Goal: Information Seeking & Learning: Compare options

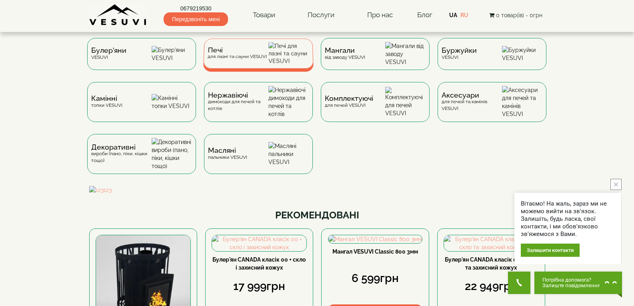
click at [214, 60] on div "Печі для лазні та сауни VESUVI" at bounding box center [236, 53] width 59 height 12
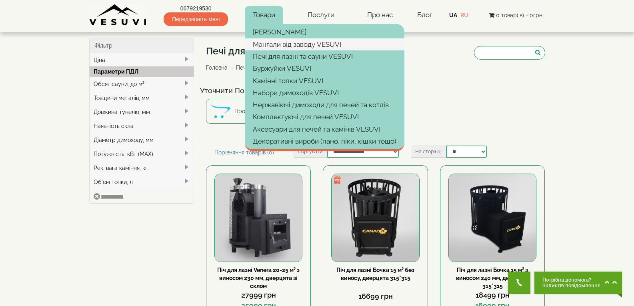
click at [286, 42] on link "Мангали від заводу VESUVI" at bounding box center [325, 44] width 160 height 12
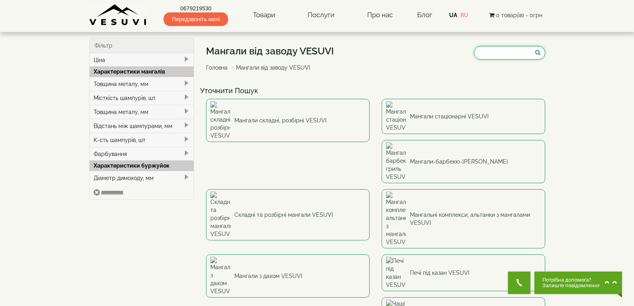
click at [497, 48] on input "search" at bounding box center [509, 53] width 71 height 14
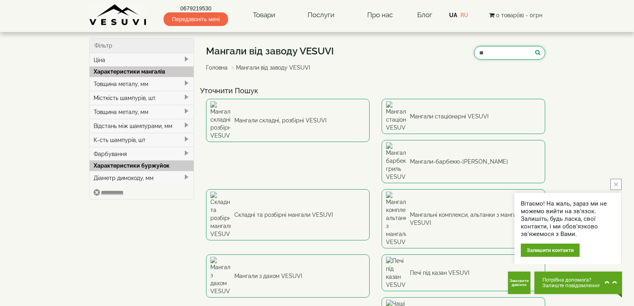
type input "*"
type input "**********"
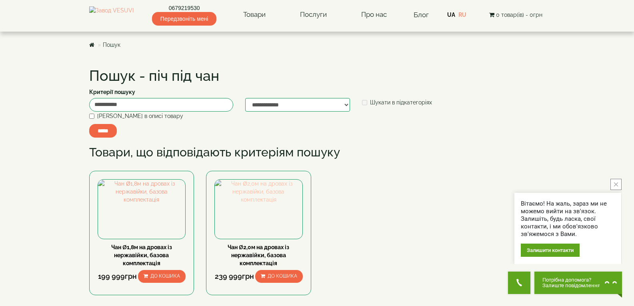
click at [261, 204] on img at bounding box center [259, 192] width 88 height 24
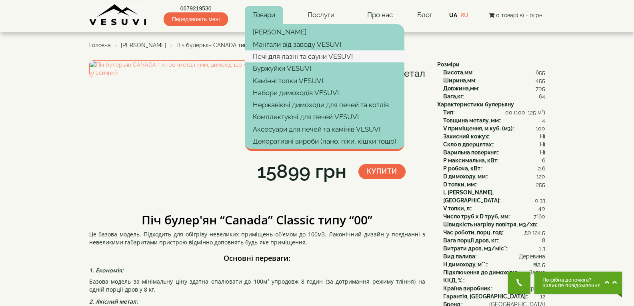
click at [275, 57] on link "Печі для лазні та сауни VESUVI" at bounding box center [325, 56] width 160 height 12
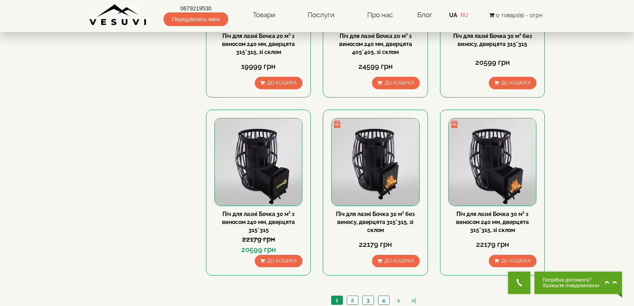
scroll to position [961, 0]
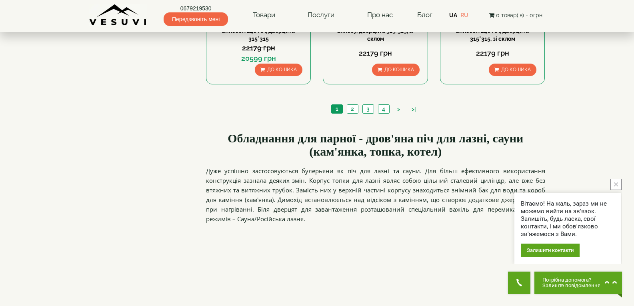
click at [386, 104] on li "4" at bounding box center [384, 108] width 12 height 9
click at [384, 109] on link "4" at bounding box center [383, 109] width 11 height 8
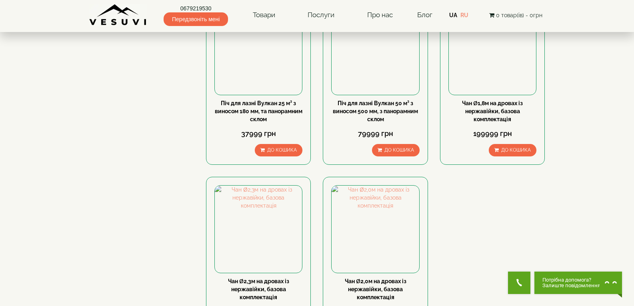
scroll to position [640, 0]
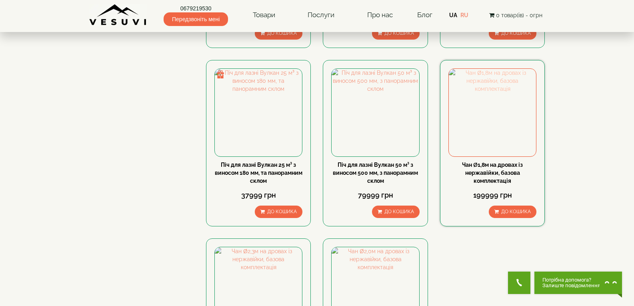
click at [492, 87] on img at bounding box center [492, 112] width 87 height 87
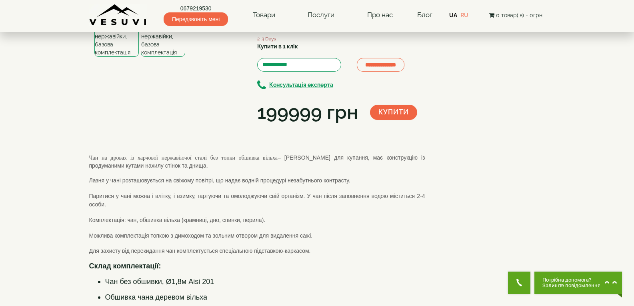
scroll to position [40, 0]
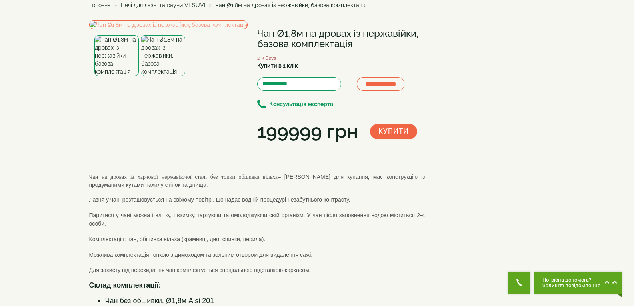
click at [160, 76] on img at bounding box center [163, 55] width 44 height 41
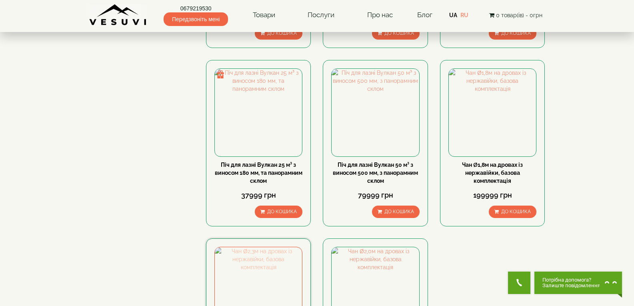
click at [277, 287] on img at bounding box center [258, 290] width 87 height 87
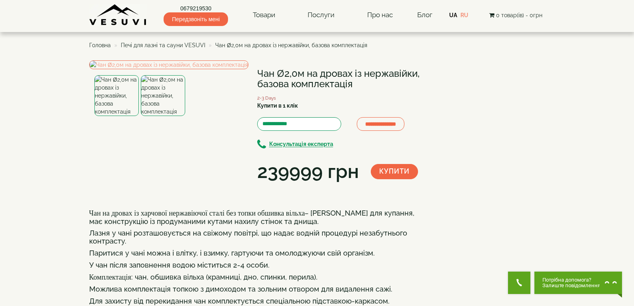
scroll to position [40, 0]
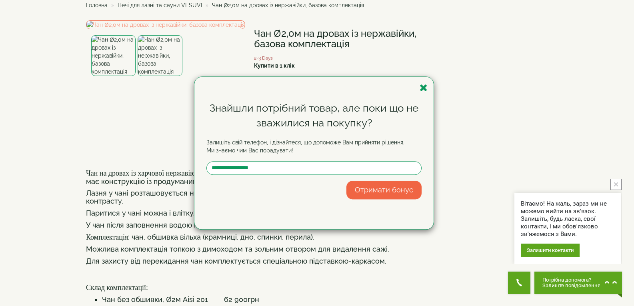
click at [419, 92] on div "Знайшли потрібний товар, але поки що не зважилися на покупку? Залишіть свій тел…" at bounding box center [314, 153] width 239 height 152
click at [424, 85] on icon "button" at bounding box center [424, 88] width 8 height 10
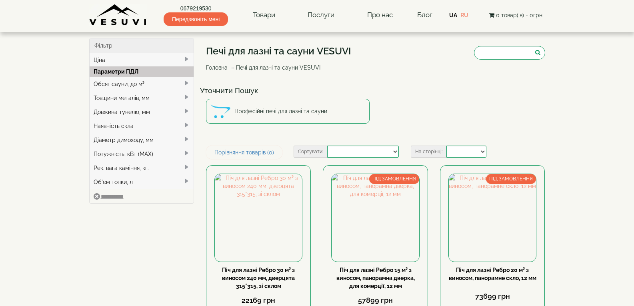
select select
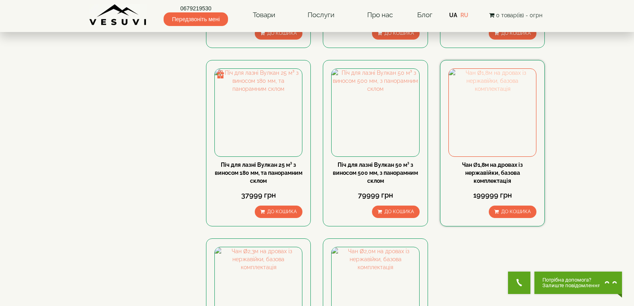
click at [531, 94] on img at bounding box center [492, 112] width 87 height 87
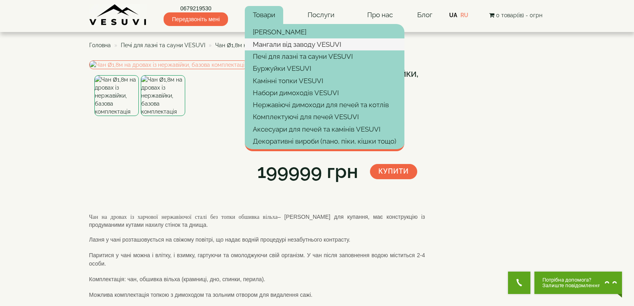
click at [276, 45] on link "Мангали від заводу VESUVI" at bounding box center [325, 44] width 160 height 12
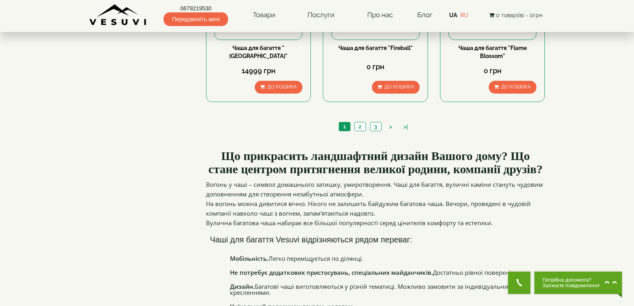
scroll to position [600, 0]
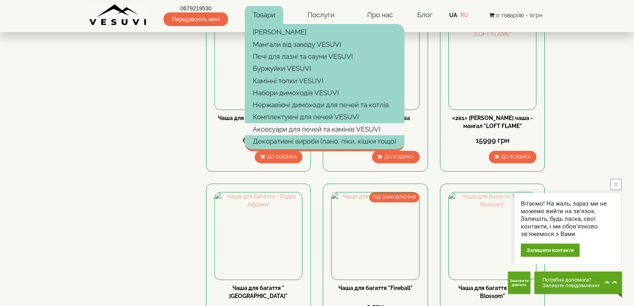
click at [317, 131] on link "Аксесуари для печей та камінів VESUVI" at bounding box center [325, 129] width 160 height 12
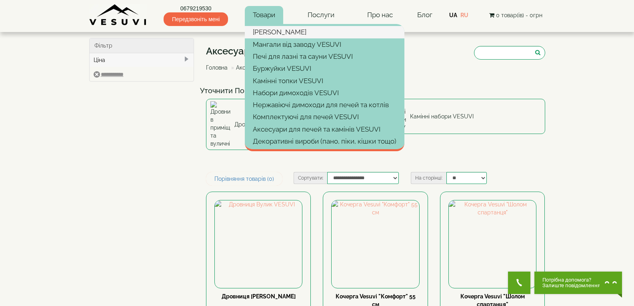
click at [260, 37] on link "[PERSON_NAME]" at bounding box center [325, 32] width 160 height 12
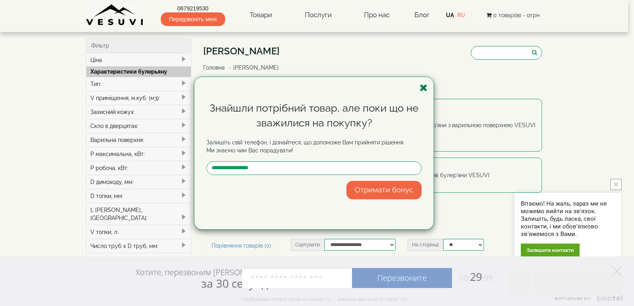
click at [421, 86] on icon "button" at bounding box center [424, 88] width 8 height 10
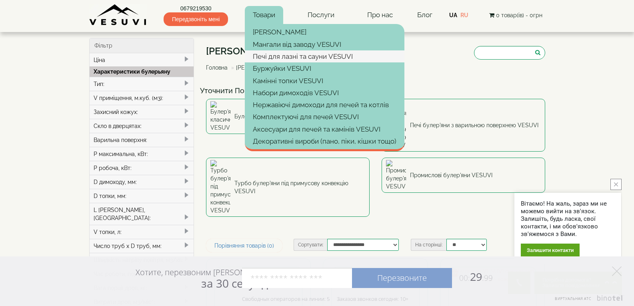
click at [263, 54] on link "Печі для лазні та сауни VESUVI" at bounding box center [325, 56] width 160 height 12
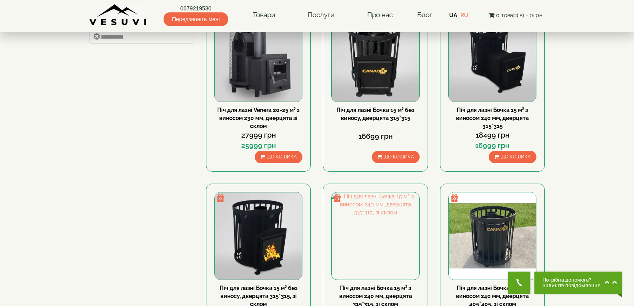
scroll to position [200, 0]
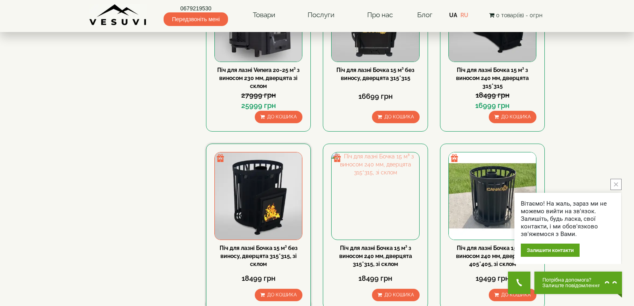
click at [275, 181] on img at bounding box center [258, 195] width 87 height 87
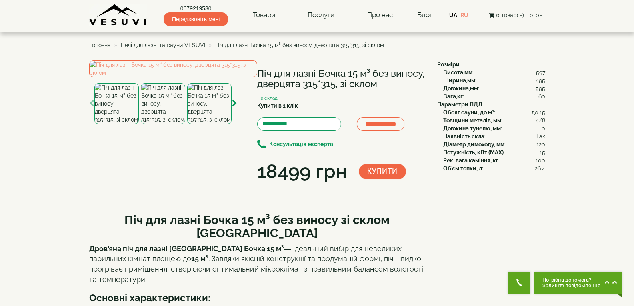
click at [229, 124] on img at bounding box center [209, 103] width 44 height 41
click at [108, 124] on img at bounding box center [116, 103] width 44 height 41
click at [172, 77] on img at bounding box center [173, 68] width 168 height 17
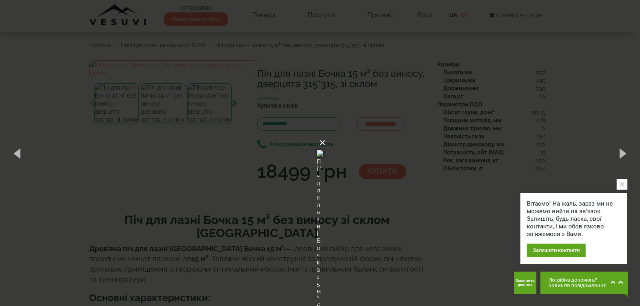
click at [326, 134] on button "×" at bounding box center [322, 143] width 6 height 18
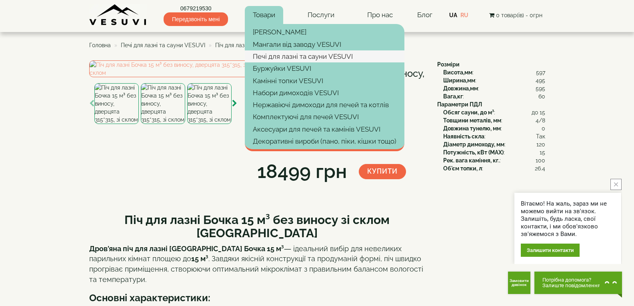
click at [285, 56] on link "Печі для лазні та сауни VESUVI" at bounding box center [325, 56] width 160 height 12
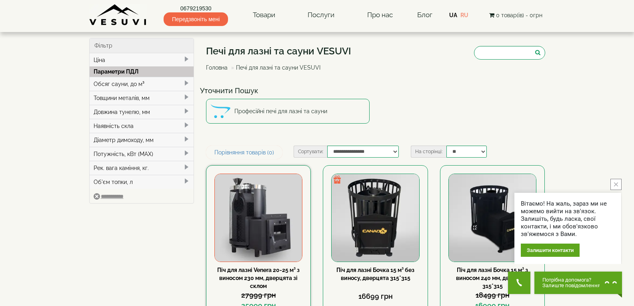
click at [263, 210] on img at bounding box center [258, 217] width 87 height 87
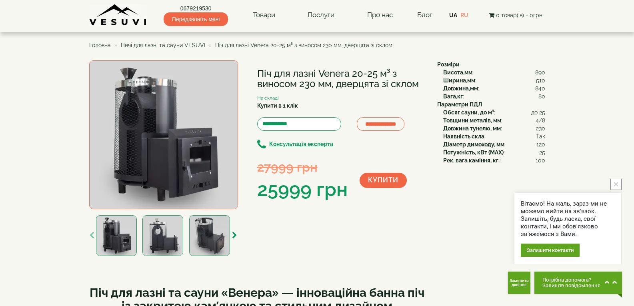
drag, startPoint x: 251, startPoint y: 72, endPoint x: 424, endPoint y: 88, distance: 173.7
click at [424, 88] on div "**********" at bounding box center [260, 159] width 342 height 198
copy div "Піч для лазні Venera 20-25 м³ з виносом 230 мм, дверцята зі склом"
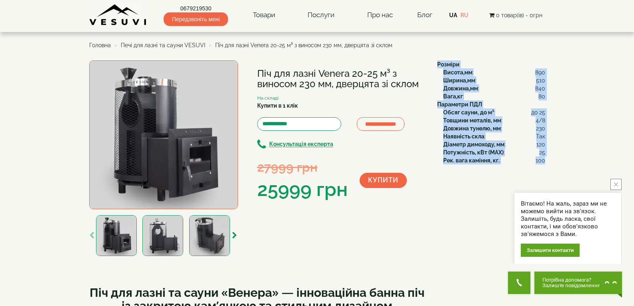
drag, startPoint x: 434, startPoint y: 61, endPoint x: 545, endPoint y: 161, distance: 149.6
click at [545, 161] on div "Розміри Висота,мм : 890 Ширина,мм : 510 Довжина,мм : 840 Вага,кг : 80 Параметри…" at bounding box center [488, 112] width 114 height 104
copy div "Розміри Висота,мм : 890 Ширина,мм : 510 Довжина,мм : 840 Вага,кг : 80 Параметри…"
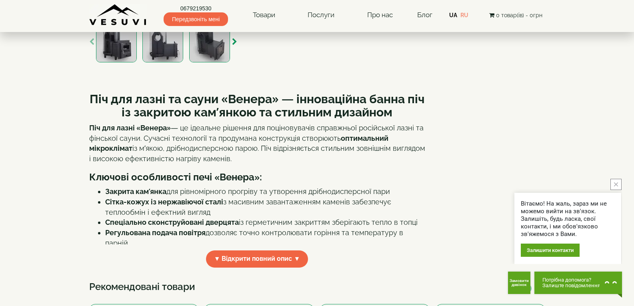
scroll to position [240, 0]
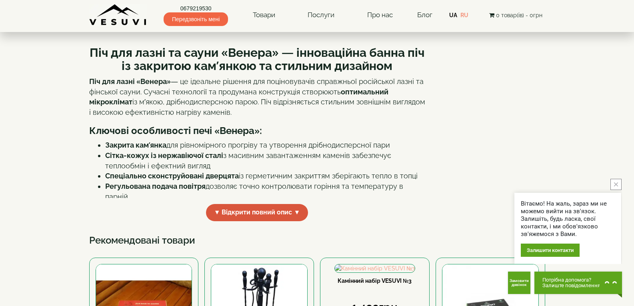
click at [227, 217] on span "▼ Відкрити повний опис ▼" at bounding box center [257, 212] width 102 height 17
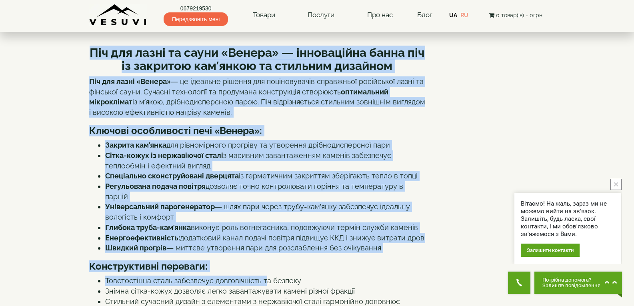
drag, startPoint x: 90, startPoint y: 50, endPoint x: 262, endPoint y: 264, distance: 275.0
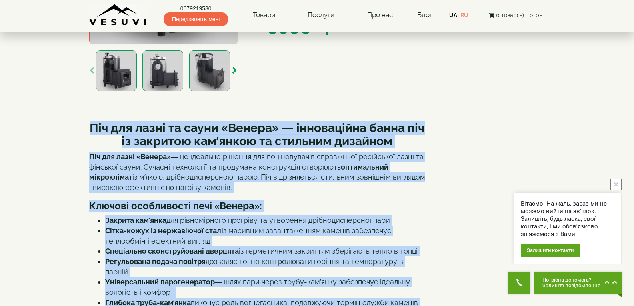
scroll to position [120, 0]
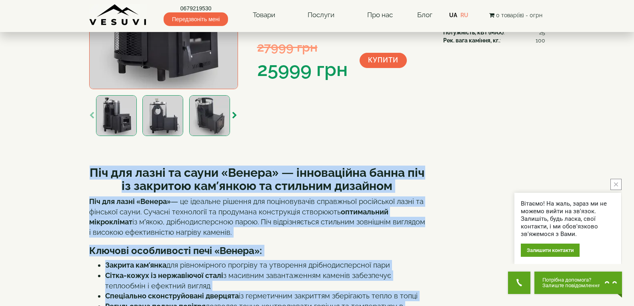
click at [137, 182] on strong "Піч для лазні та сауни «Венера» — інноваційна банна піч із закритою кам’янкою т…" at bounding box center [257, 179] width 335 height 27
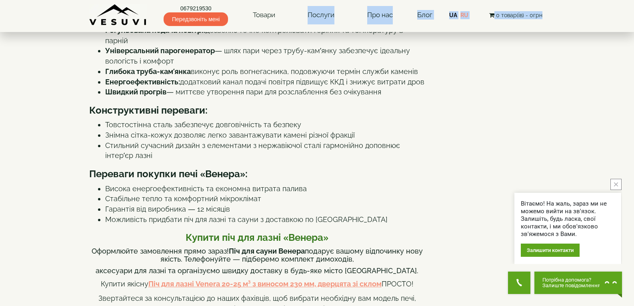
scroll to position [356, 0]
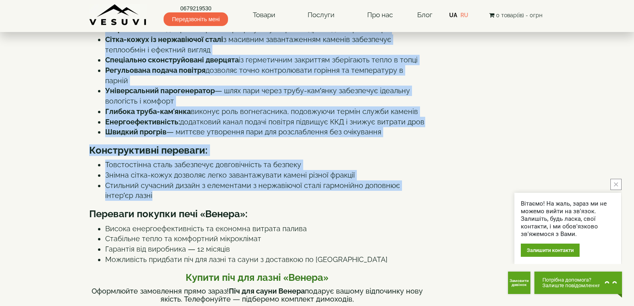
drag, startPoint x: 92, startPoint y: 170, endPoint x: 292, endPoint y: 183, distance: 200.5
click at [292, 183] on div "Піч для лазні та сауни «Венера» — інноваційна банна піч із закритою кам’янкою т…" at bounding box center [257, 248] width 336 height 652
copy div "Піч для лазні та сауни «Венера» — інноваційна банна піч із закритою кам’янкою т…"
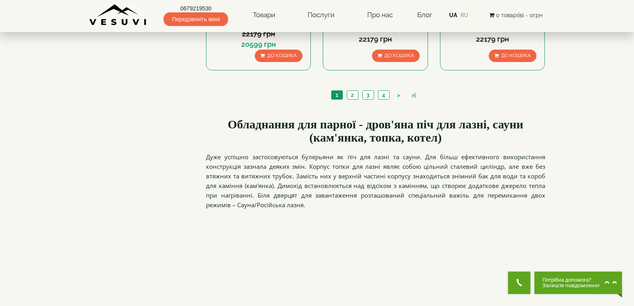
scroll to position [961, 0]
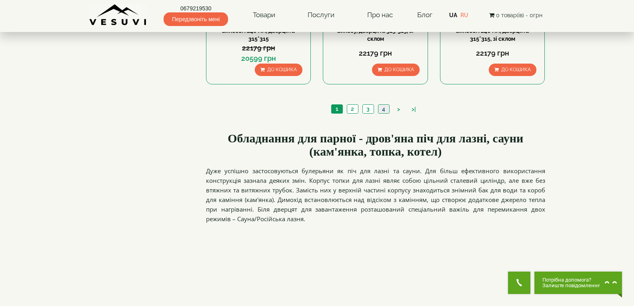
click at [386, 107] on link "4" at bounding box center [383, 109] width 11 height 8
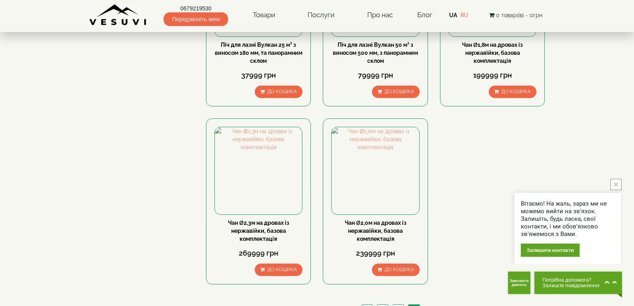
scroll to position [916, 0]
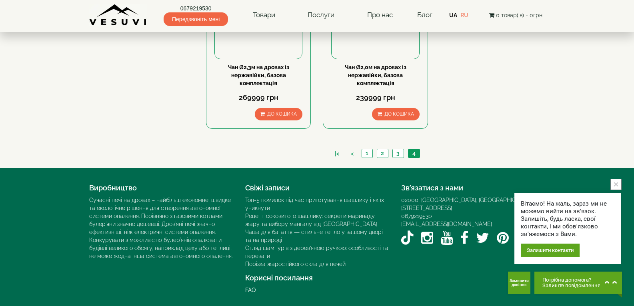
click at [399, 160] on div "|< < 1 2 3 4" at bounding box center [375, 154] width 339 height 27
click at [399, 154] on link "3" at bounding box center [398, 153] width 11 height 8
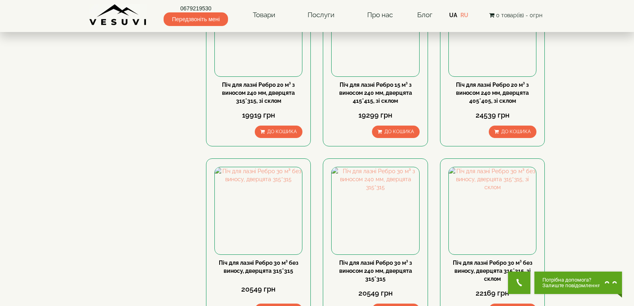
scroll to position [916, 0]
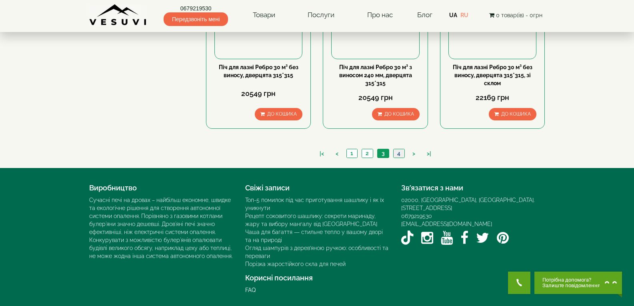
click at [399, 154] on link "4" at bounding box center [398, 153] width 11 height 8
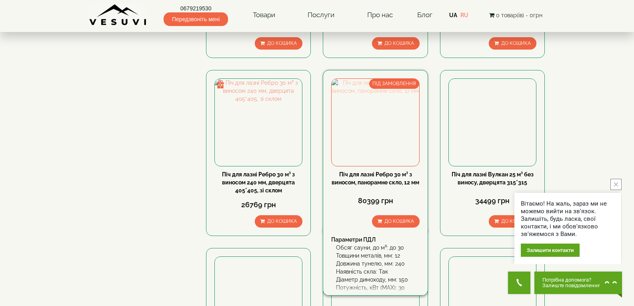
scroll to position [320, 0]
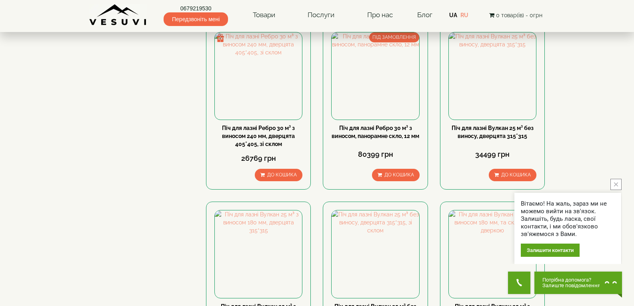
click at [618, 186] on button "close button" at bounding box center [616, 184] width 11 height 11
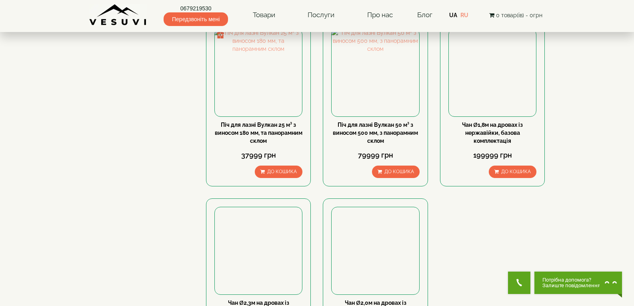
scroll to position [560, 0]
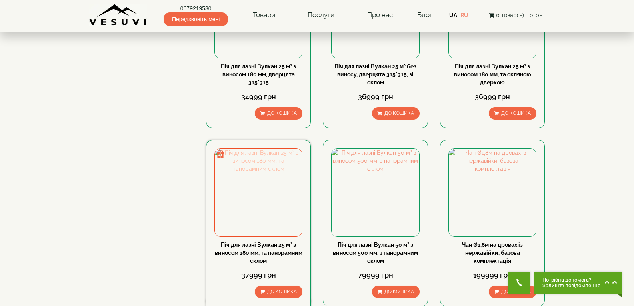
click at [263, 201] on img at bounding box center [258, 192] width 87 height 87
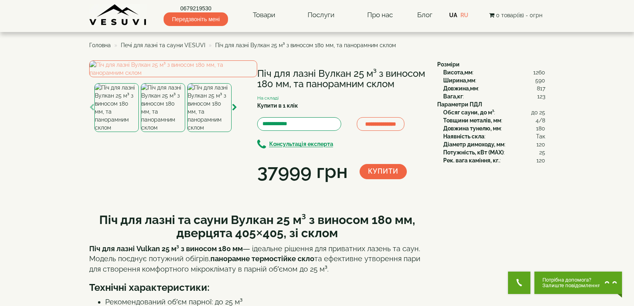
drag, startPoint x: 253, startPoint y: 70, endPoint x: 368, endPoint y: 90, distance: 116.7
click at [368, 90] on div "**********" at bounding box center [260, 122] width 342 height 125
copy div "Піч для лазні Вулкан 25 м³ з виносом 180 мм, та панорамним склом"
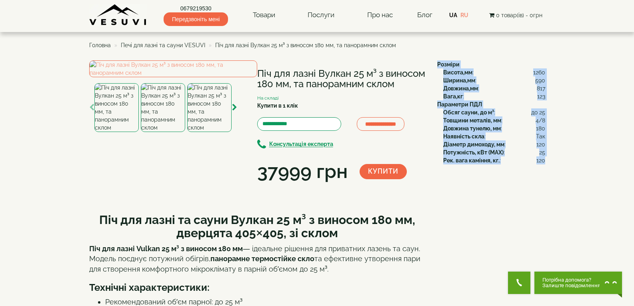
drag, startPoint x: 437, startPoint y: 62, endPoint x: 544, endPoint y: 171, distance: 152.3
click at [544, 171] on div "**********" at bounding box center [317, 227] width 456 height 334
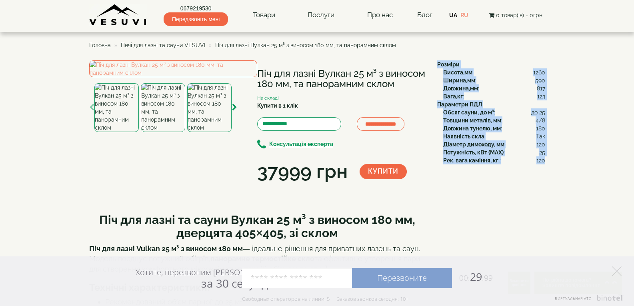
drag, startPoint x: 437, startPoint y: 64, endPoint x: 541, endPoint y: 151, distance: 135.2
click at [544, 161] on div "Розміри Висота,мм : 1260 Ширина,мм : 590 Довжина,мм : 817 Вага,кг : 123 Парамет…" at bounding box center [488, 112] width 114 height 104
copy div "Розміри Висота,мм : 1260 Ширина,мм : 590 Довжина,мм : 817 Вага,кг : 123 Парамет…"
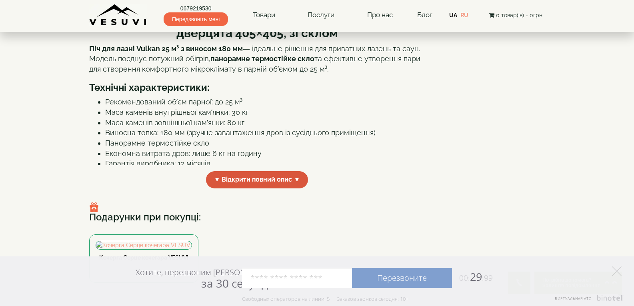
click at [263, 189] on span "▼ Відкрити повний опис ▼" at bounding box center [257, 179] width 102 height 17
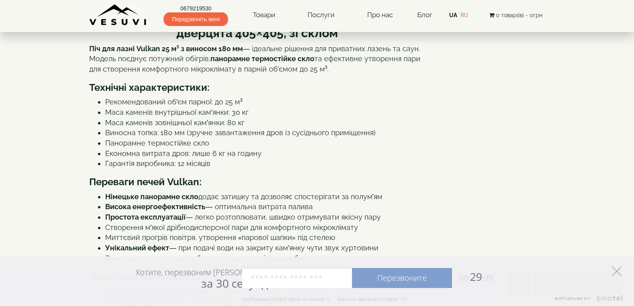
click at [616, 273] on icon at bounding box center [617, 272] width 10 height 10
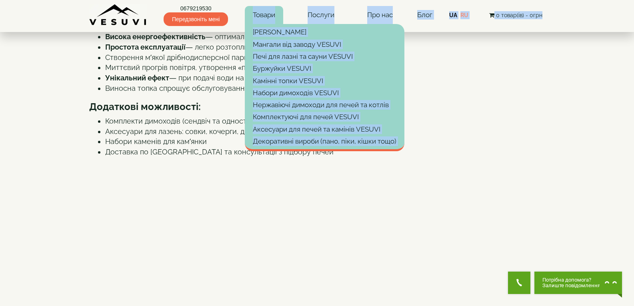
scroll to position [331, 0]
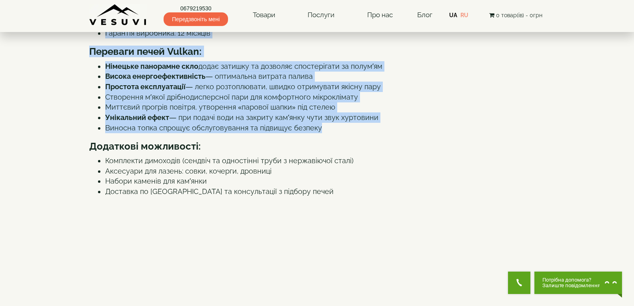
drag, startPoint x: 100, startPoint y: 91, endPoint x: 318, endPoint y: 203, distance: 244.9
copy div "Піч для лазні та сауни Вулкан 25 м³ з виносом 180 мм, дверцята 405×405, зі скло…"
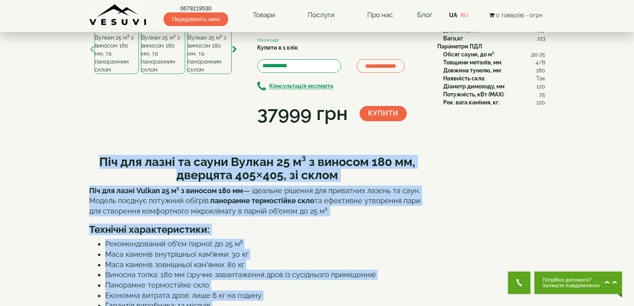
scroll to position [0, 0]
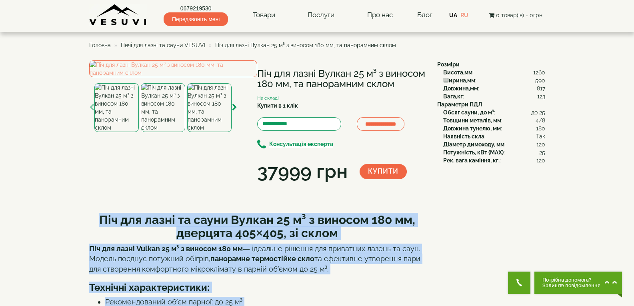
click at [210, 132] on img at bounding box center [209, 107] width 44 height 49
click at [187, 77] on img at bounding box center [173, 68] width 168 height 17
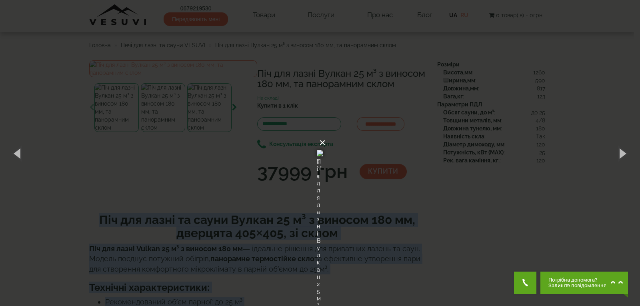
click at [326, 134] on button "×" at bounding box center [322, 143] width 6 height 18
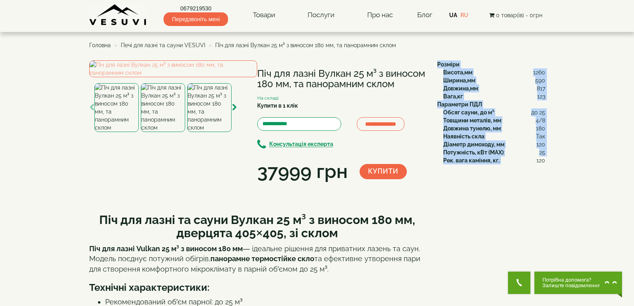
drag, startPoint x: 436, startPoint y: 64, endPoint x: 549, endPoint y: 152, distance: 144.0
drag, startPoint x: 519, startPoint y: 142, endPoint x: 500, endPoint y: 120, distance: 29.6
click at [518, 142] on div "Діаметр димоходу, мм : 120" at bounding box center [494, 144] width 102 height 8
click at [447, 68] on div "Висота,мм : 1260" at bounding box center [494, 72] width 102 height 8
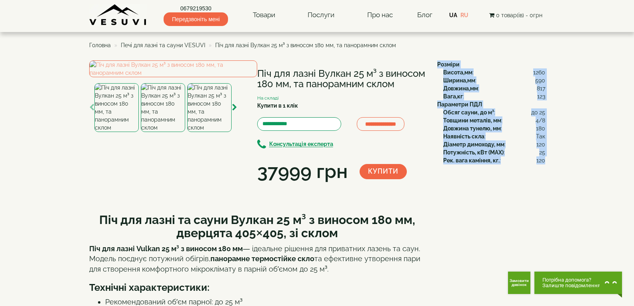
drag, startPoint x: 438, startPoint y: 63, endPoint x: 545, endPoint y: 160, distance: 144.2
click at [545, 160] on div "Розміри Висота,мм : 1260 Ширина,мм : 590 Довжина,мм : 817 Вага,кг : 123 Парамет…" at bounding box center [488, 112] width 114 height 104
copy div "Розміри Висота,мм : 1260 Ширина,мм : 590 Довжина,мм : 817 Вага,кг : 123 Парамет…"
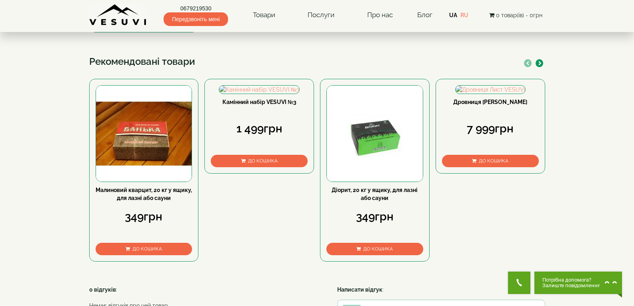
scroll to position [211, 0]
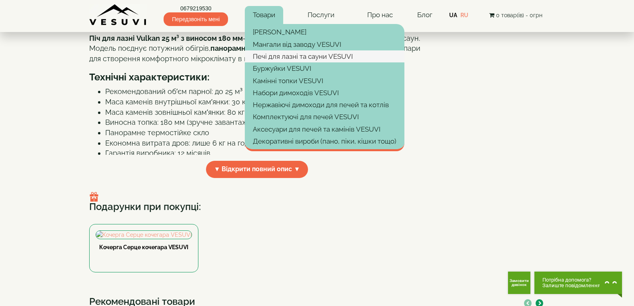
click at [277, 54] on link "Печі для лазні та сауни VESUVI" at bounding box center [325, 56] width 160 height 12
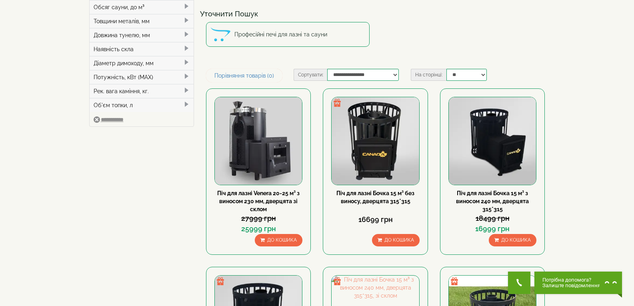
scroll to position [80, 0]
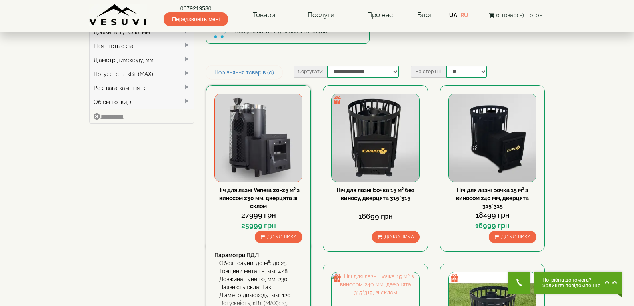
click at [277, 152] on img at bounding box center [258, 137] width 87 height 87
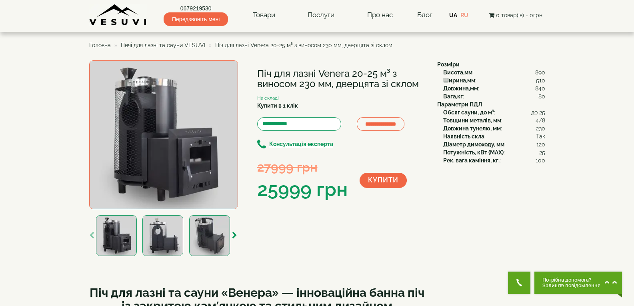
click at [168, 150] on img at bounding box center [163, 134] width 149 height 149
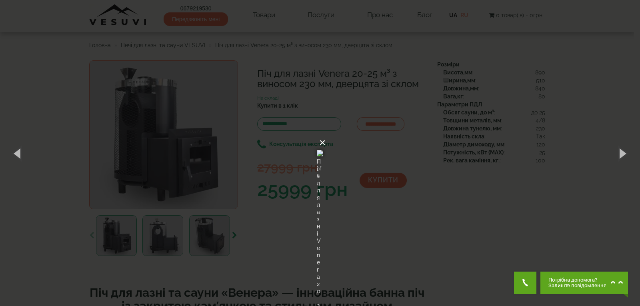
click at [326, 134] on button "×" at bounding box center [322, 143] width 6 height 18
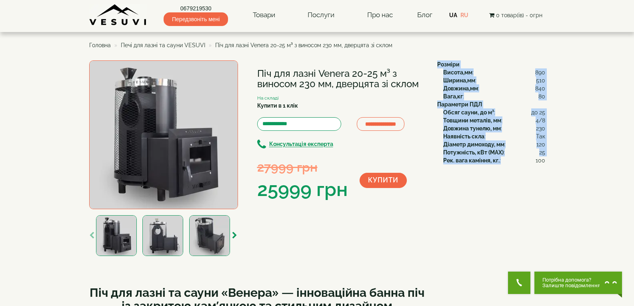
drag, startPoint x: 436, startPoint y: 62, endPoint x: 539, endPoint y: 154, distance: 137.8
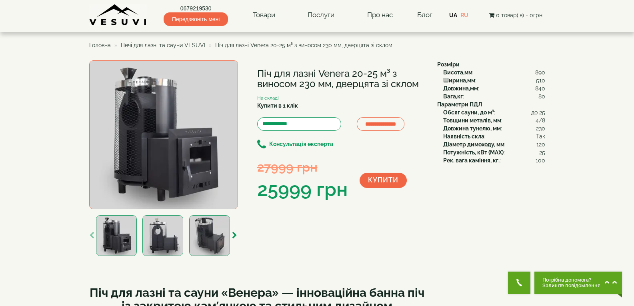
drag, startPoint x: 429, startPoint y: 56, endPoint x: 431, endPoint y: 60, distance: 5.0
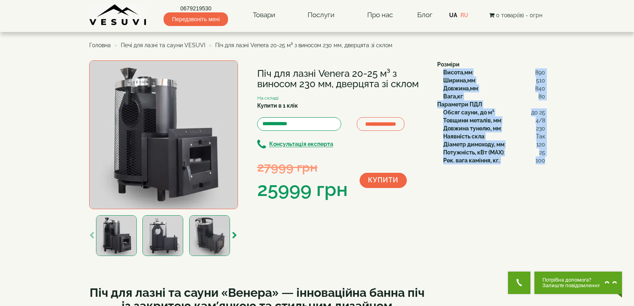
drag, startPoint x: 443, startPoint y: 74, endPoint x: 545, endPoint y: 161, distance: 133.9
click at [545, 161] on div "Розміри Висота,мм : 890 Ширина,мм : 510 Довжина,мм : 840 Вага,кг : 80 Параметри…" at bounding box center [488, 112] width 114 height 104
copy div "Висота,мм : 890 Ширина,мм : 510 Довжина,мм : 840 Вага,кг : 80 Параметри ПДЛ Обс…"
